Goal: Task Accomplishment & Management: Complete application form

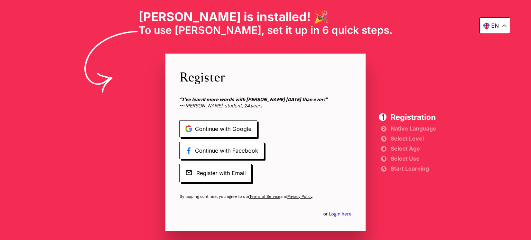
click at [507, 24] on div "en" at bounding box center [495, 25] width 31 height 17
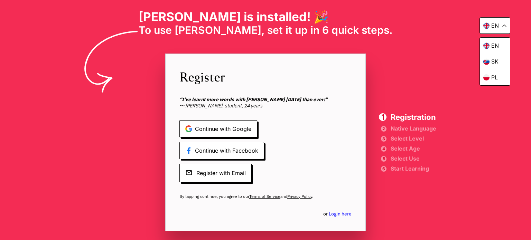
click at [482, 108] on div "en en sk [PERSON_NAME] is installed! 🎉 To use [PERSON_NAME], set it up in 6 qui…" at bounding box center [265, 120] width 531 height 240
click at [210, 122] on span "Continue with Google" at bounding box center [218, 128] width 78 height 17
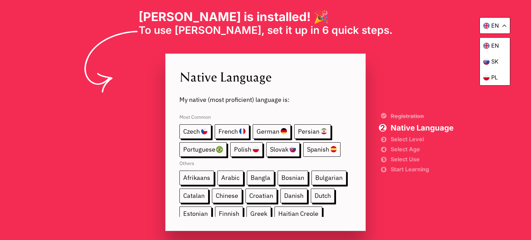
click at [314, 149] on span "Spanish" at bounding box center [321, 149] width 37 height 15
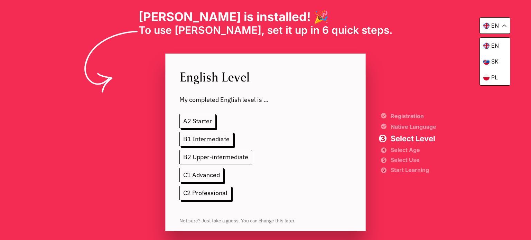
click at [237, 159] on span "B2 Upper-intermediate" at bounding box center [215, 157] width 73 height 15
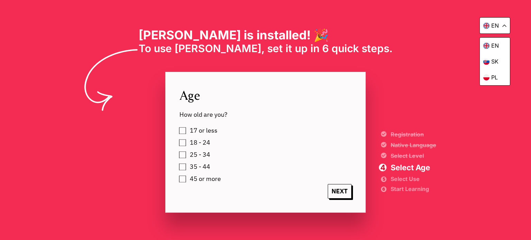
click at [187, 179] on label "45 or more" at bounding box center [204, 179] width 34 height 10
click at [339, 189] on span "NEXT" at bounding box center [340, 191] width 24 height 15
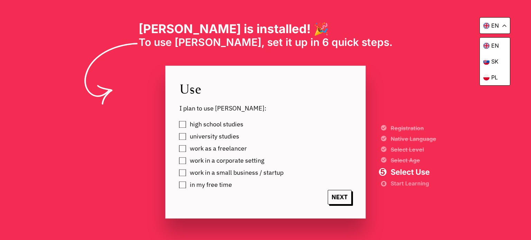
click at [187, 160] on label "work in a corporate setting" at bounding box center [225, 161] width 77 height 10
click at [187, 185] on label "in my free time" at bounding box center [209, 185] width 45 height 10
click at [339, 194] on span "NEXT" at bounding box center [340, 197] width 24 height 15
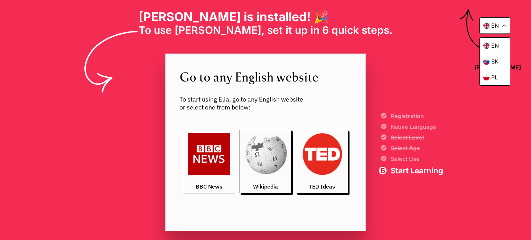
click at [214, 156] on img at bounding box center [209, 154] width 43 height 43
